Goal: Find contact information: Find contact information

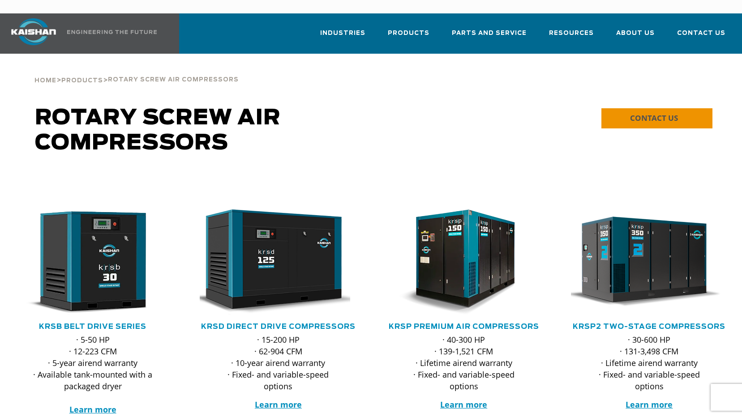
click at [661, 113] on span "CONTACT US" at bounding box center [654, 118] width 48 height 10
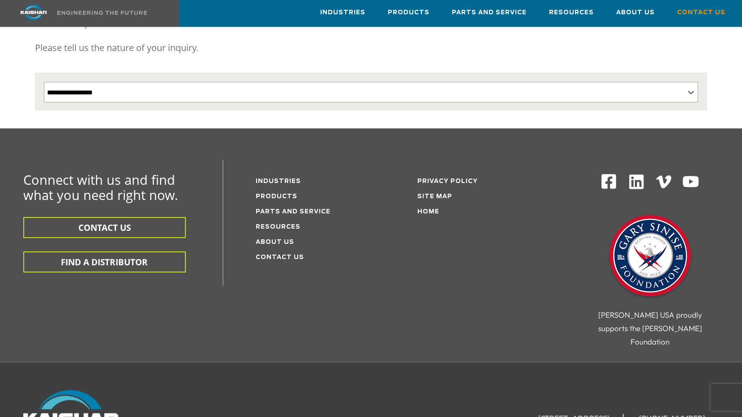
scroll to position [224, 0]
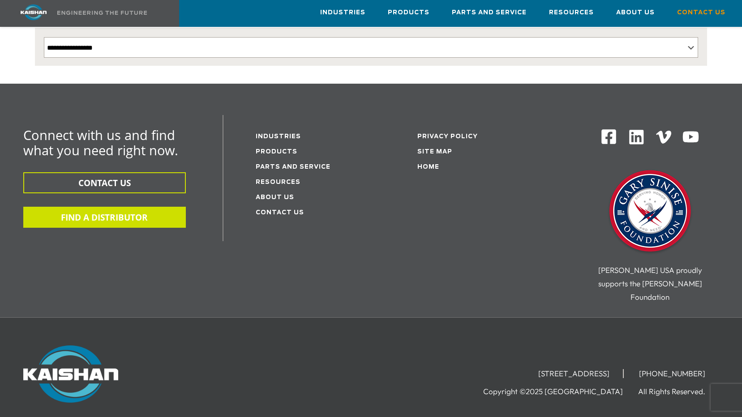
click at [103, 207] on button "FIND A DISTRIBUTOR" at bounding box center [104, 217] width 163 height 21
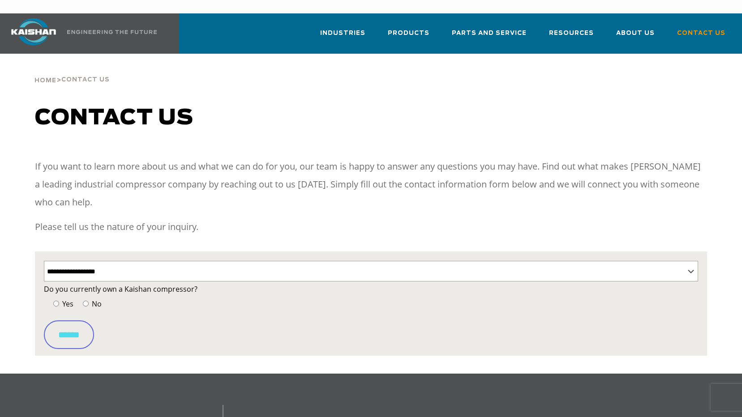
select select "**********"
